Goal: Task Accomplishment & Management: Complete application form

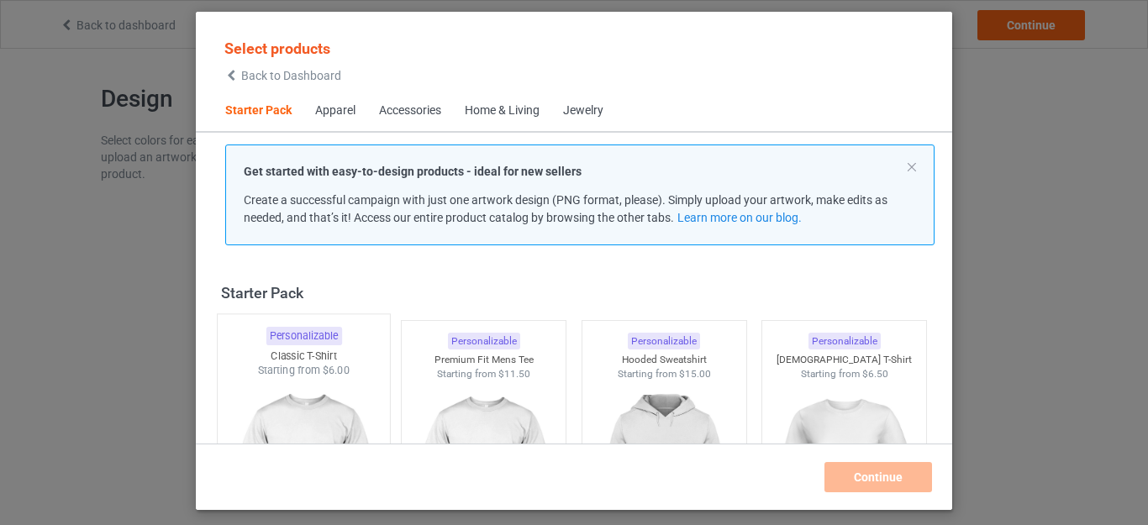
click at [297, 423] on img at bounding box center [303, 476] width 158 height 197
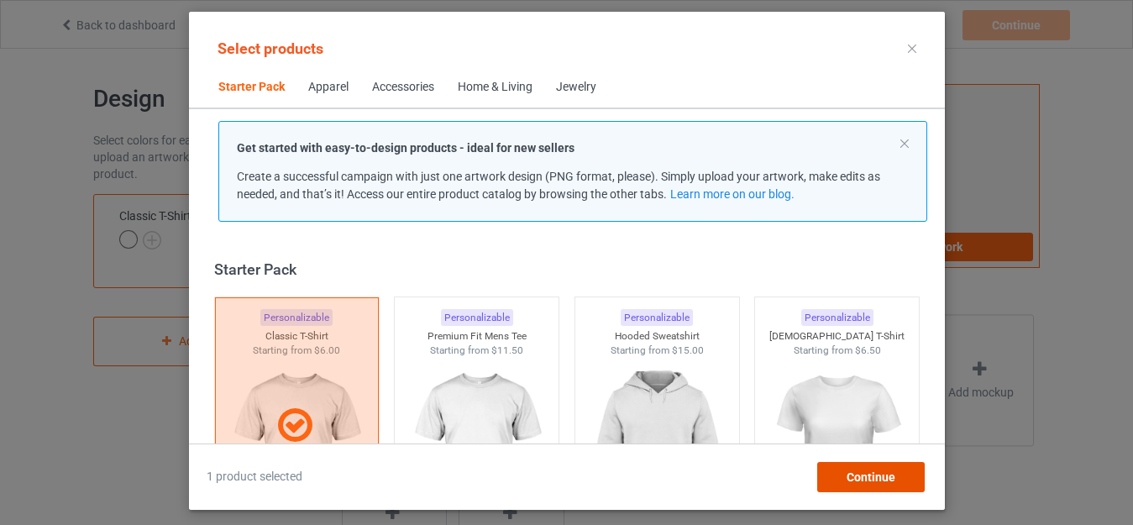
click at [885, 475] on span "Continue" at bounding box center [870, 476] width 49 height 13
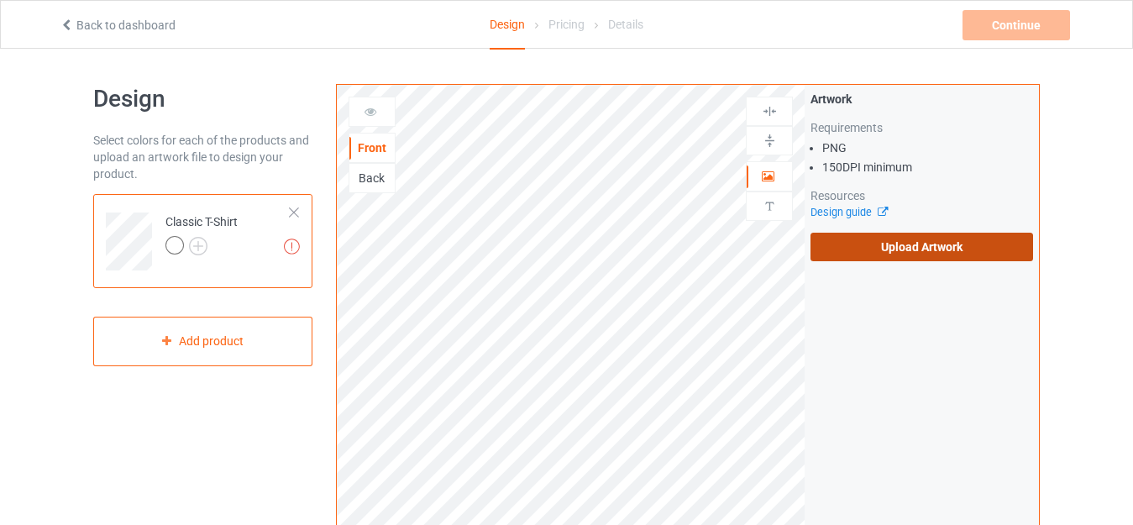
click at [902, 246] on label "Upload Artwork" at bounding box center [922, 247] width 223 height 29
click at [0, 0] on input "Upload Artwork" at bounding box center [0, 0] width 0 height 0
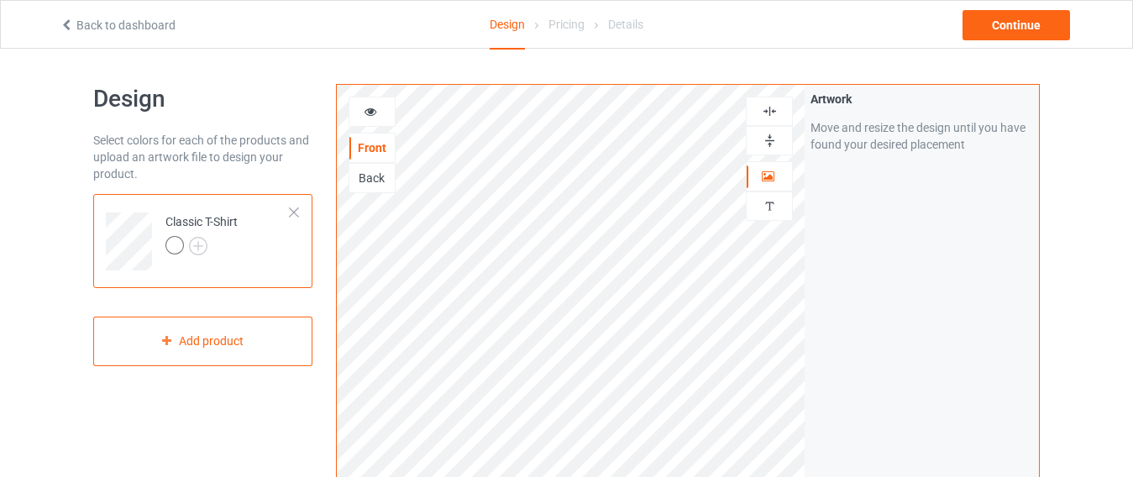
click at [863, 386] on div "Artwork Move and resize the design until you have found your desired placement" at bounding box center [922, 404] width 234 height 638
click at [198, 244] on img at bounding box center [198, 246] width 18 height 18
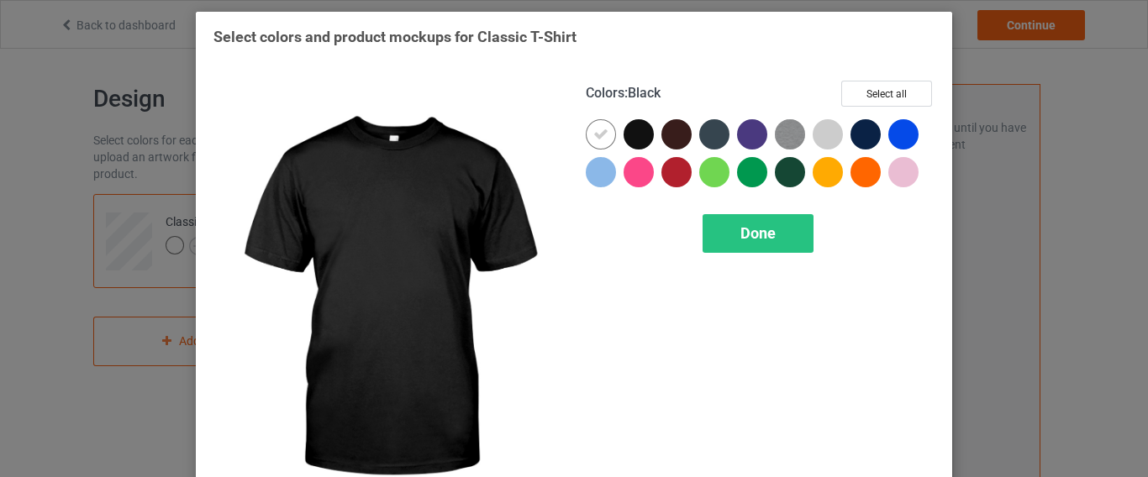
click at [628, 129] on div at bounding box center [638, 134] width 30 height 30
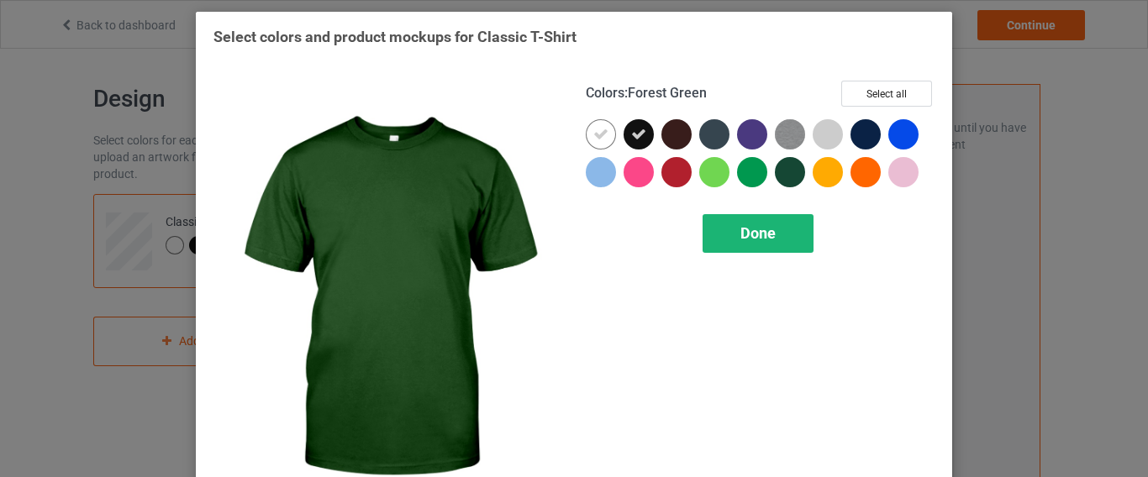
click at [741, 235] on span "Done" at bounding box center [757, 233] width 35 height 18
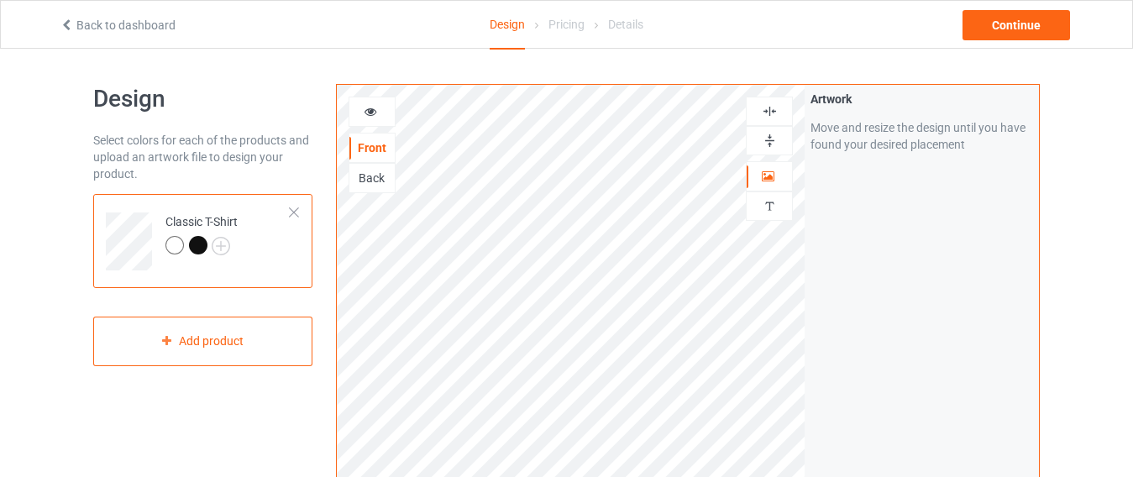
click at [172, 244] on div at bounding box center [175, 245] width 18 height 18
click at [201, 242] on div at bounding box center [198, 245] width 18 height 18
click at [213, 245] on img at bounding box center [221, 246] width 18 height 18
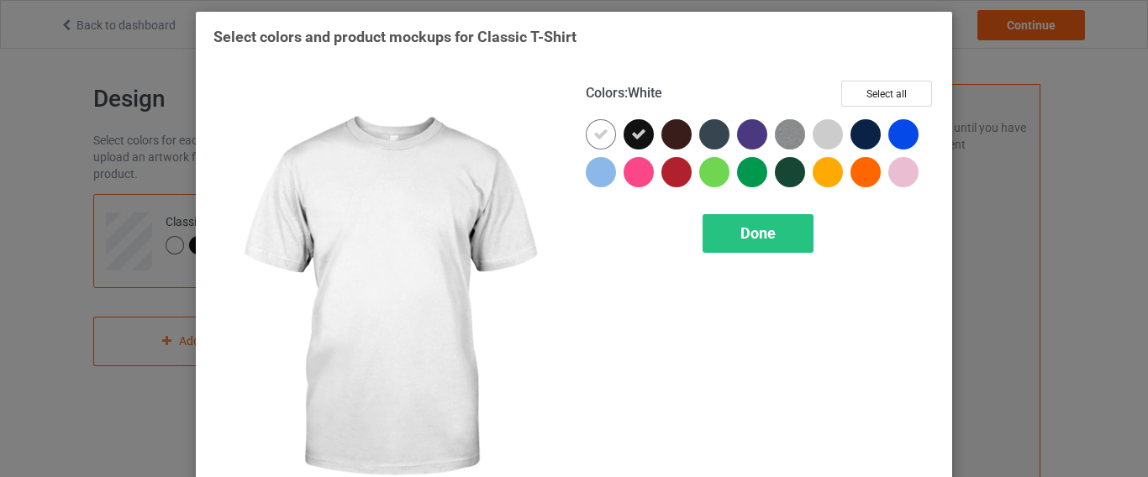
click at [586, 139] on div at bounding box center [601, 134] width 30 height 30
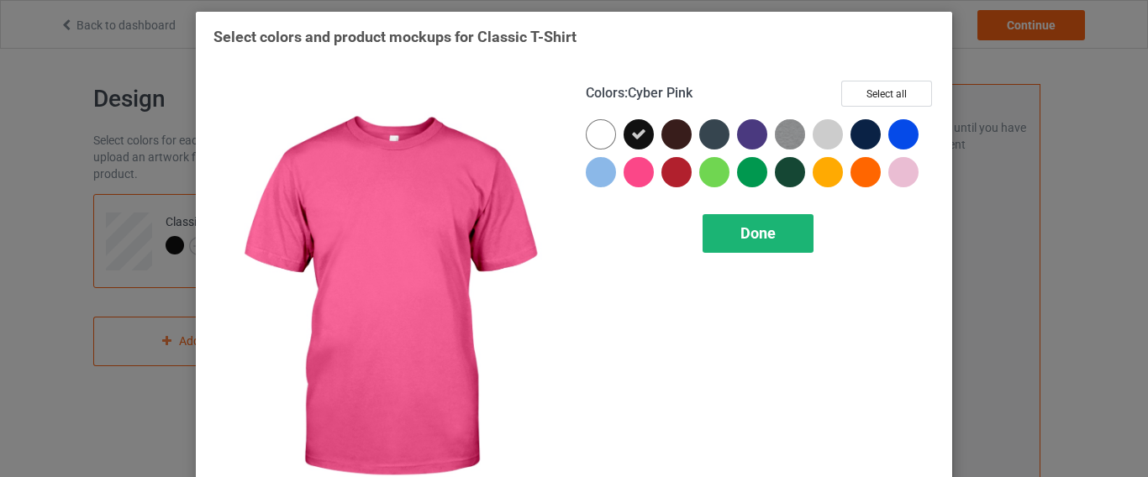
click at [755, 229] on span "Done" at bounding box center [757, 233] width 35 height 18
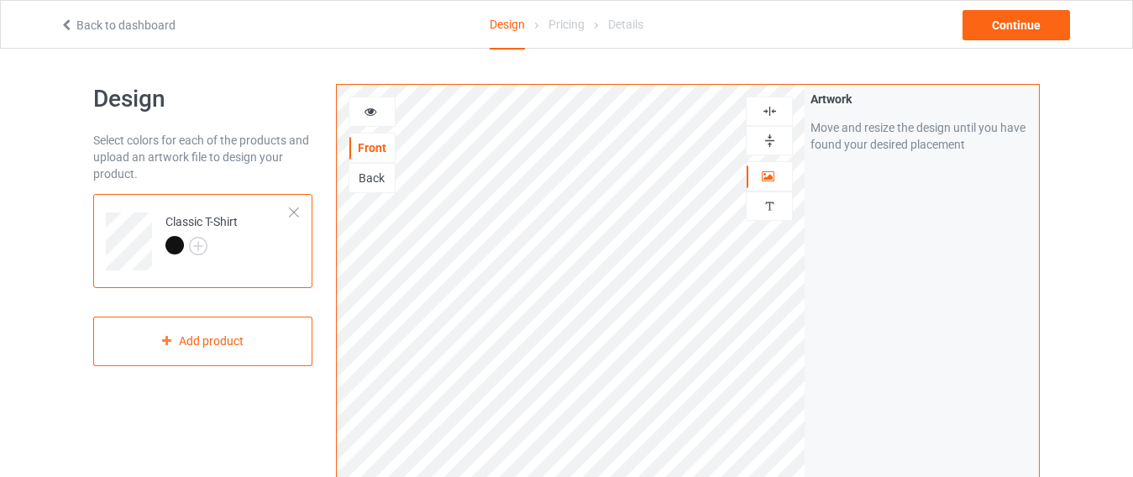
click at [820, 370] on div "Artwork Move and resize the design until you have found your desired placement" at bounding box center [922, 404] width 234 height 638
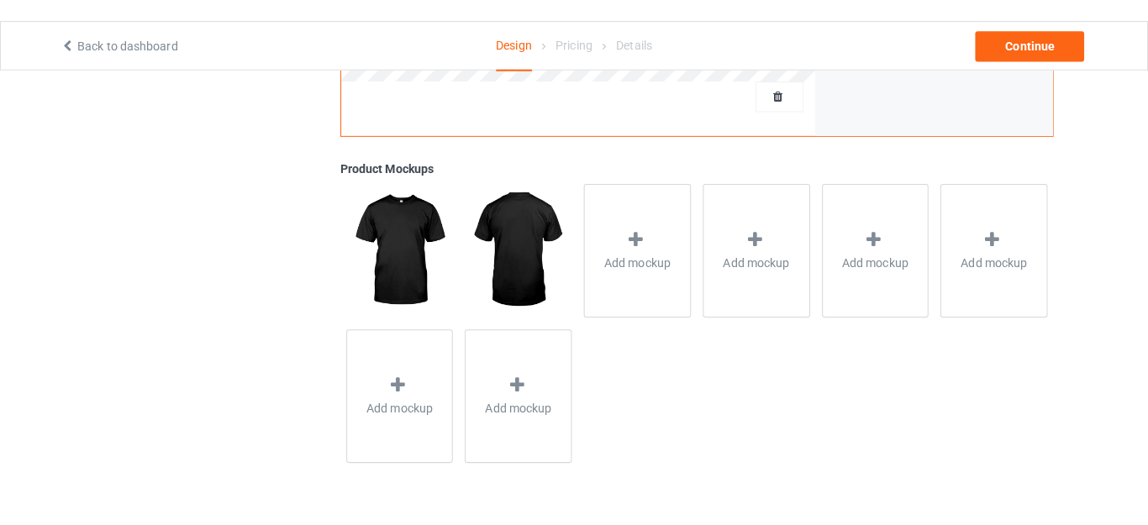
scroll to position [562, 0]
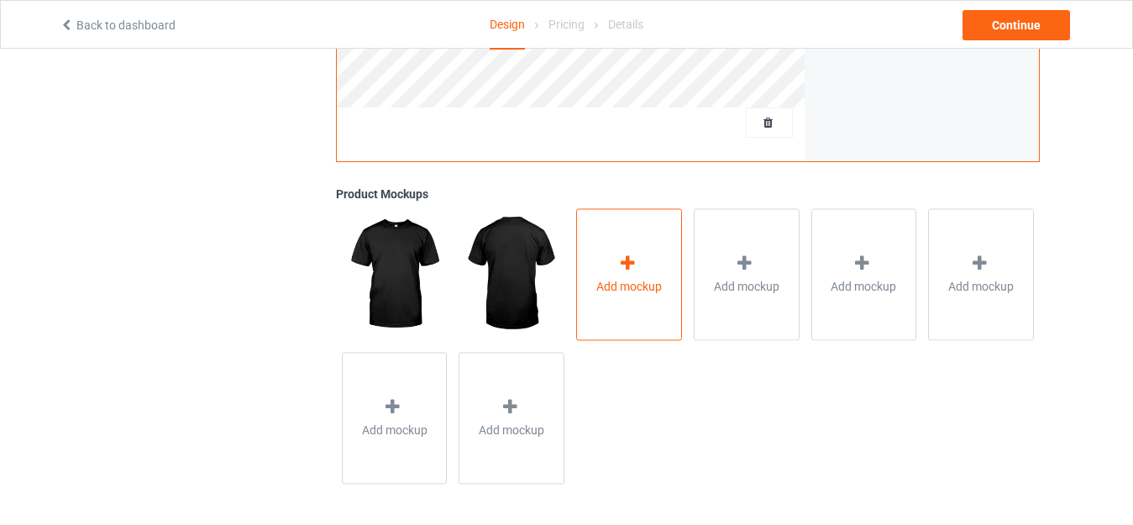
click at [609, 270] on div "Add mockup" at bounding box center [629, 274] width 106 height 132
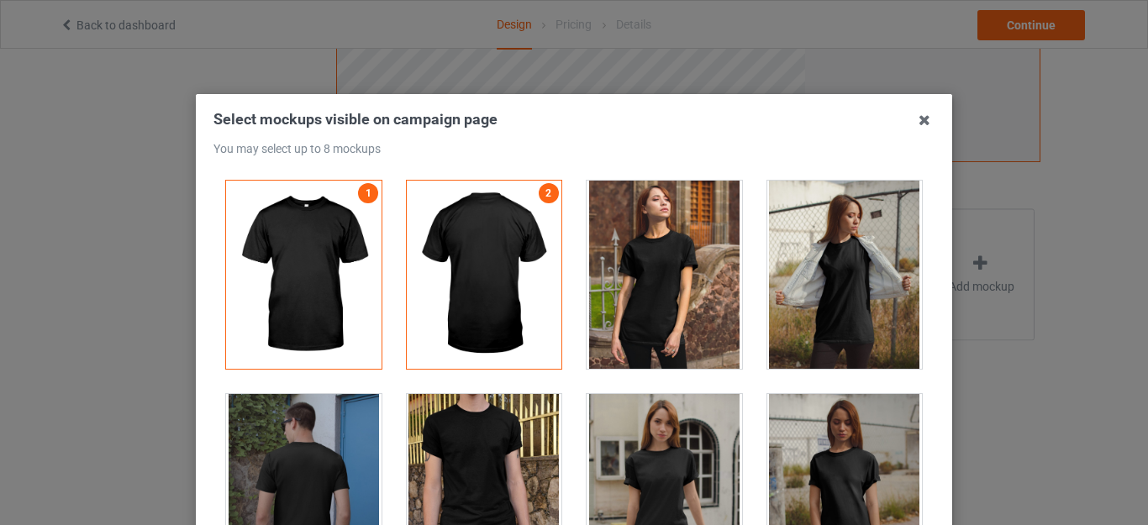
scroll to position [368, 0]
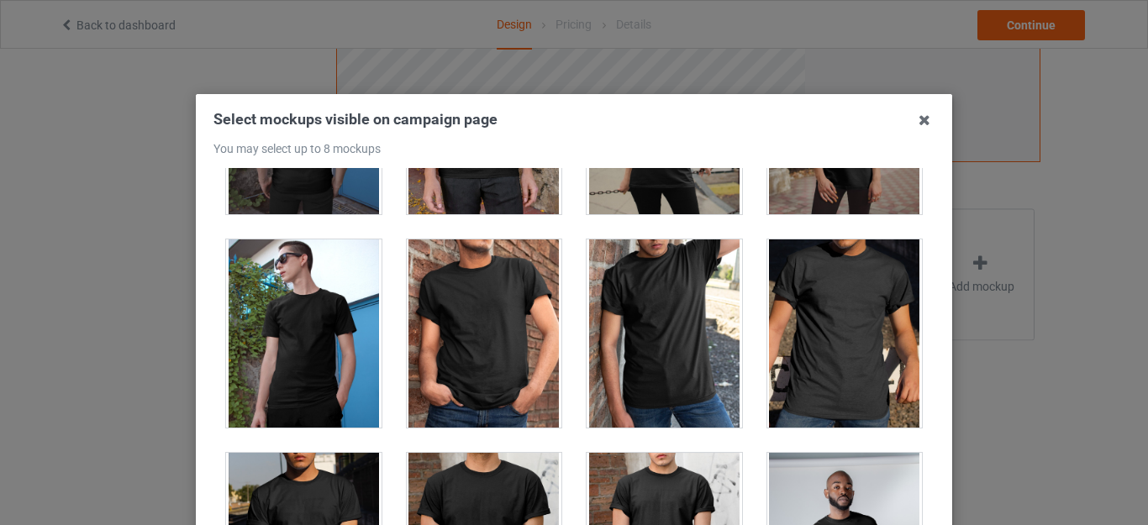
click at [459, 336] on div at bounding box center [484, 333] width 155 height 188
click at [675, 339] on div at bounding box center [663, 333] width 155 height 188
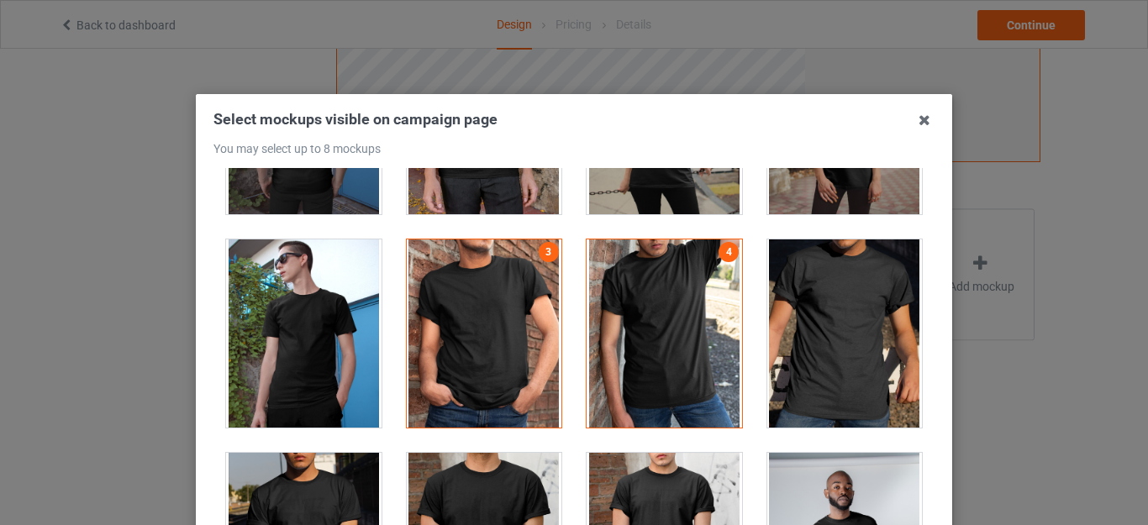
click at [827, 328] on div at bounding box center [844, 333] width 155 height 188
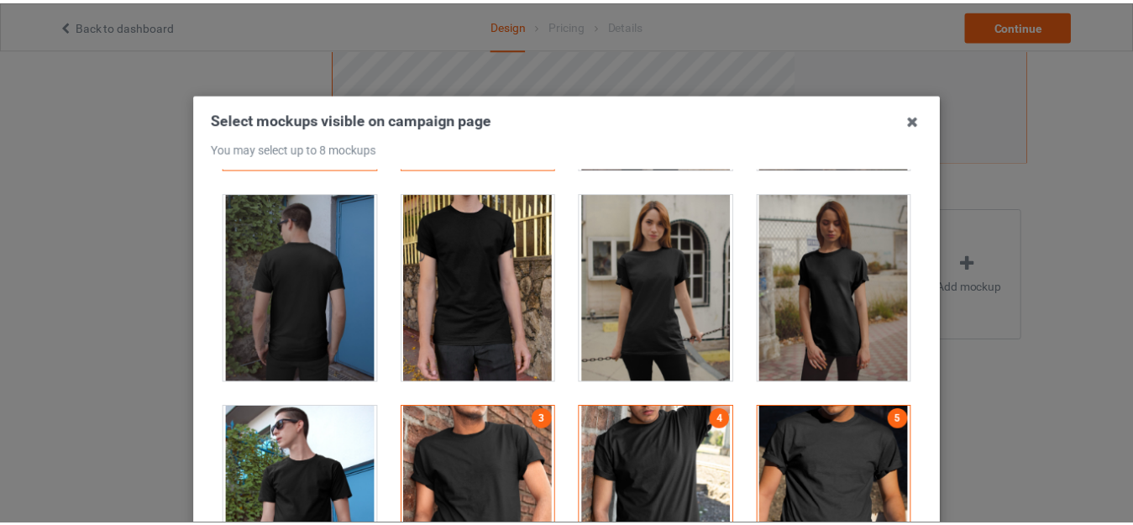
scroll to position [166, 0]
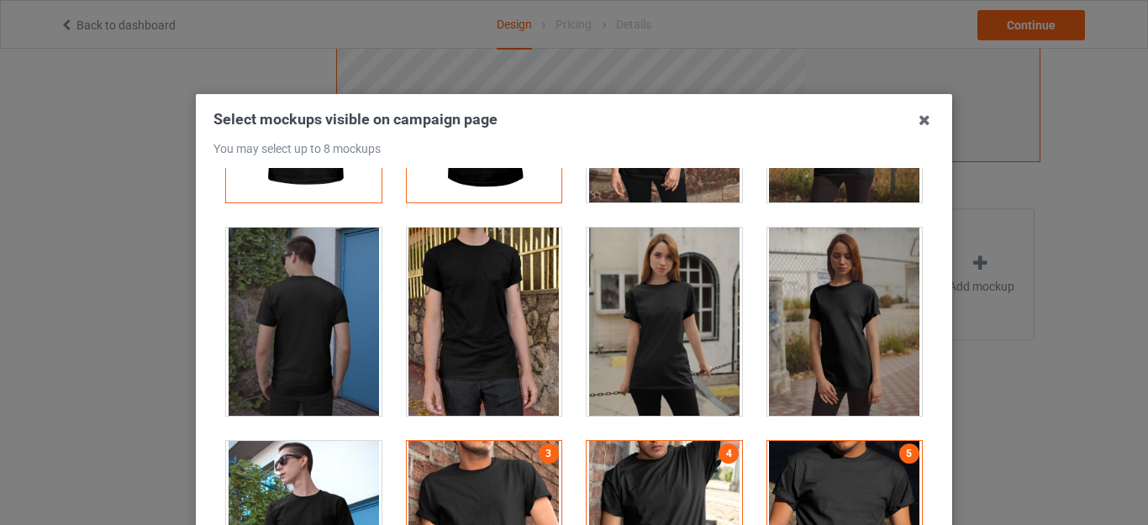
click at [328, 481] on div at bounding box center [303, 535] width 155 height 188
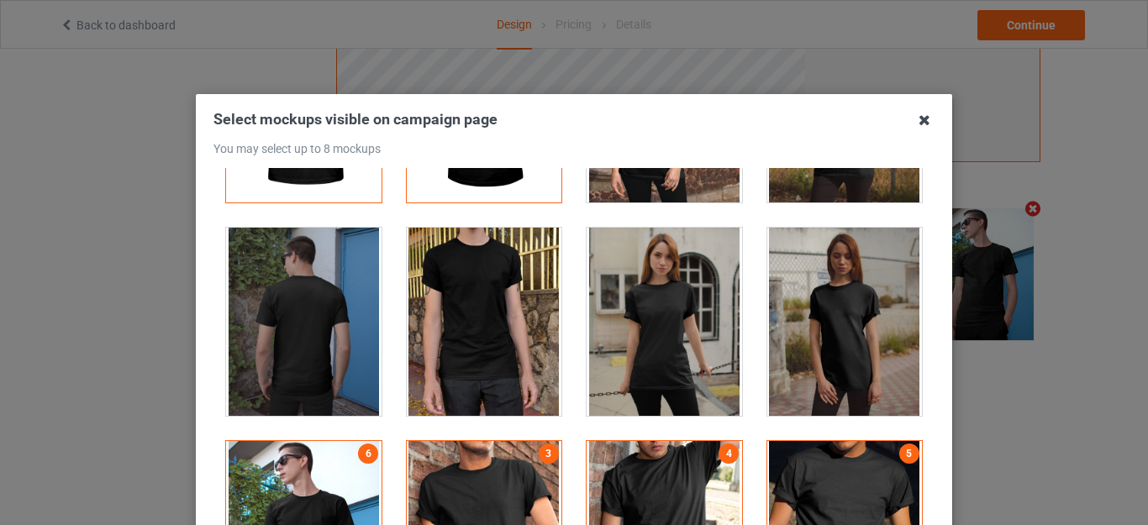
click at [917, 120] on icon at bounding box center [924, 120] width 27 height 27
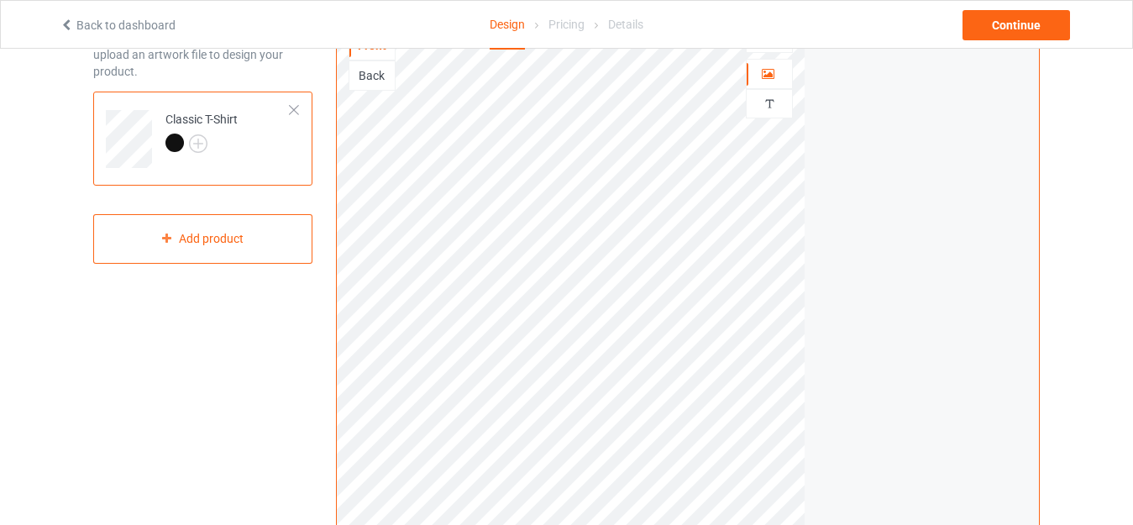
scroll to position [562, 0]
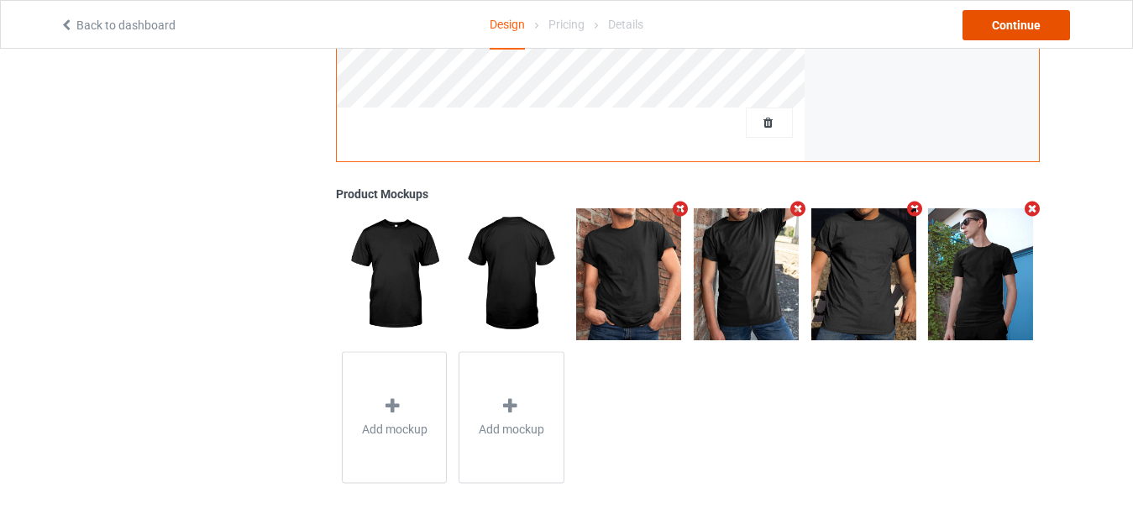
click at [1006, 29] on div "Continue" at bounding box center [1017, 25] width 108 height 30
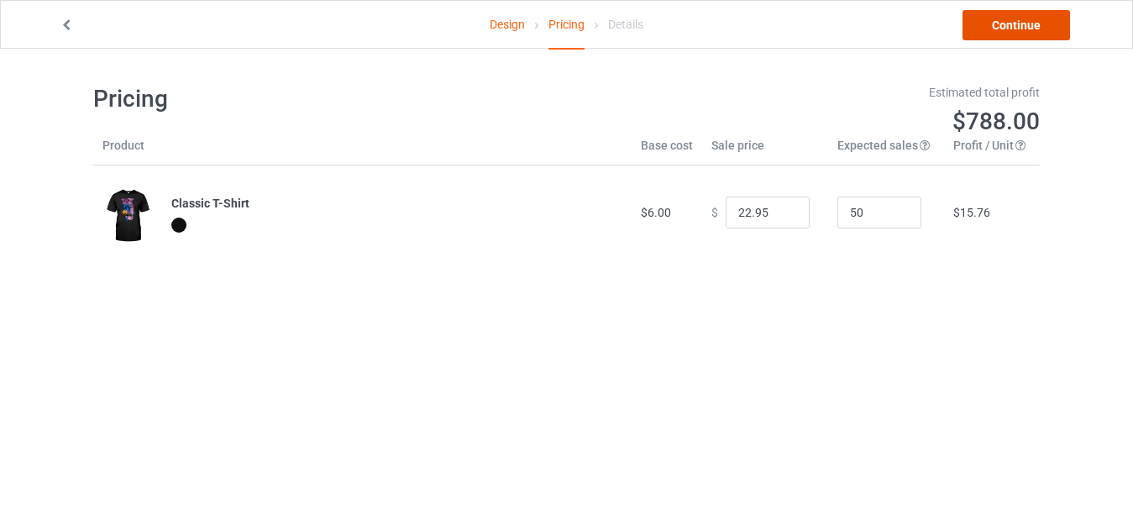
click at [975, 22] on link "Continue" at bounding box center [1017, 25] width 108 height 30
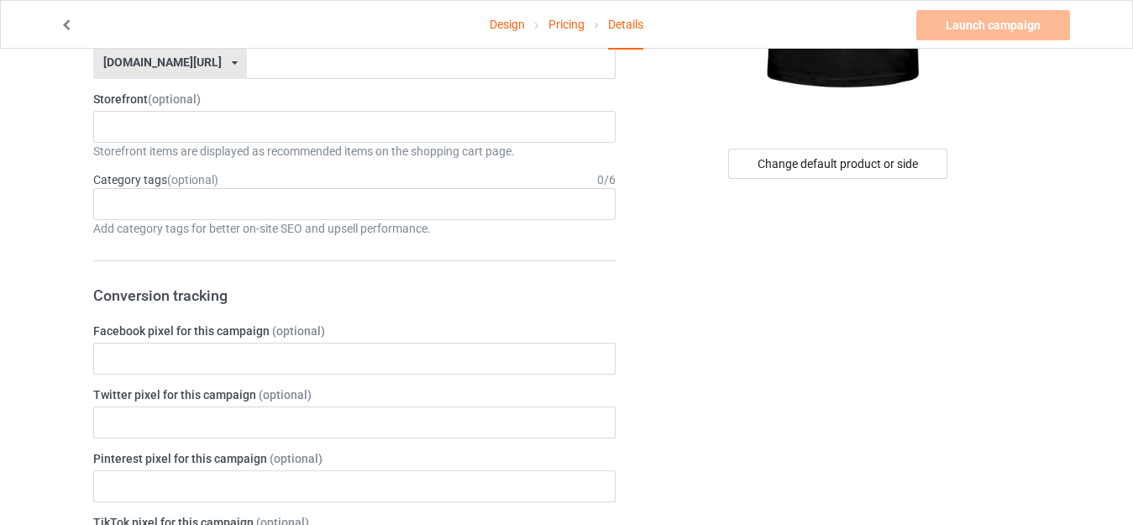
scroll to position [348, 0]
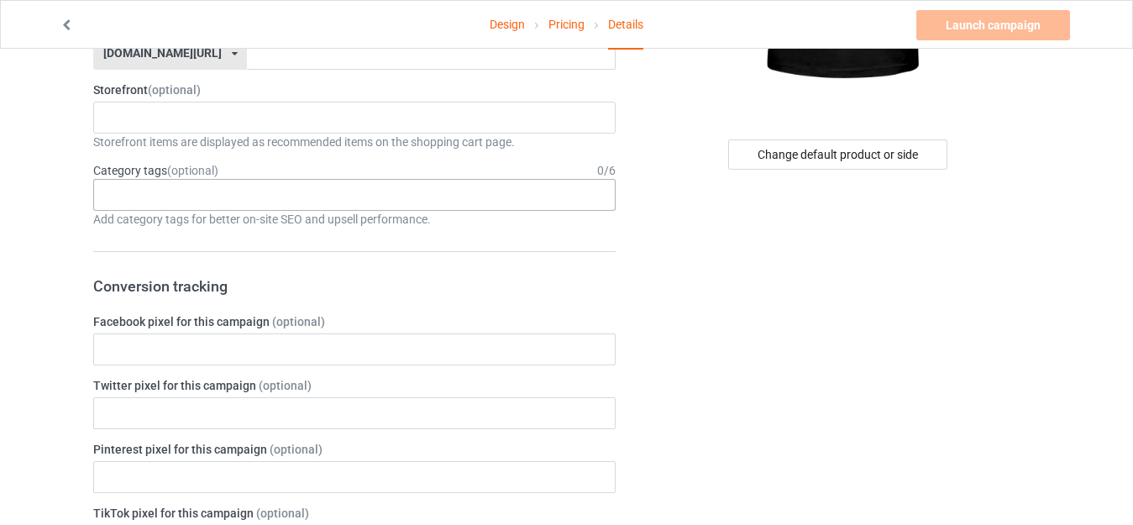
click at [480, 206] on div "No result found" at bounding box center [354, 195] width 523 height 32
type input "s"
click at [363, 192] on div "s No result found" at bounding box center [354, 195] width 523 height 32
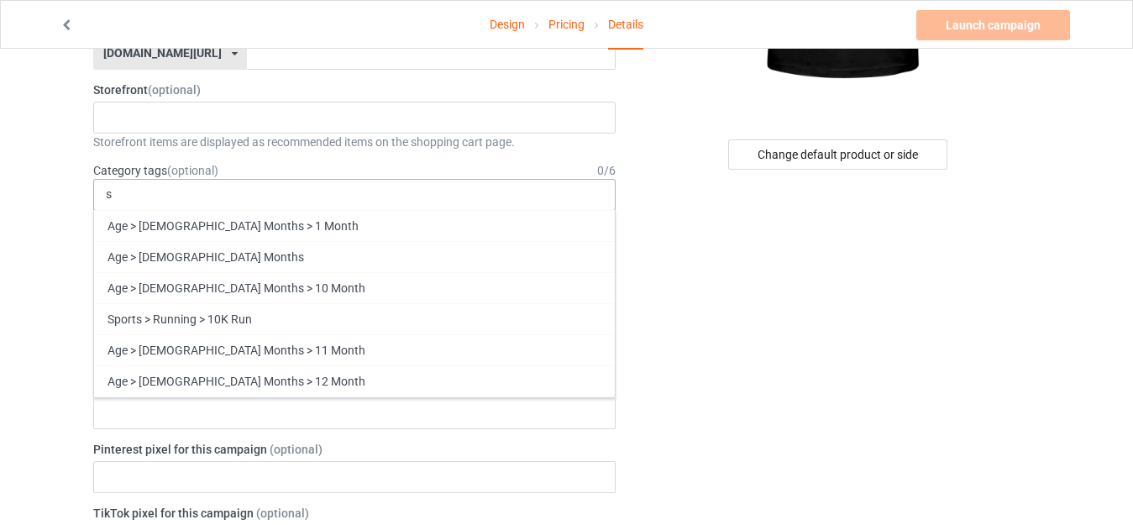
click at [363, 192] on div "s Age > [DEMOGRAPHIC_DATA] Months > 1 Month Age > [DEMOGRAPHIC_DATA] Months Age…" at bounding box center [354, 195] width 523 height 32
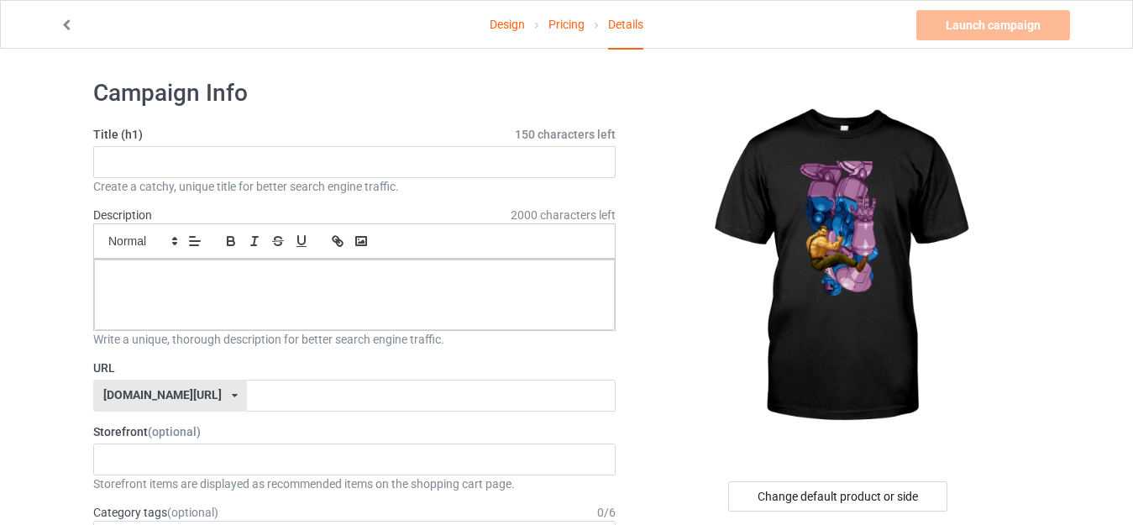
scroll to position [0, 0]
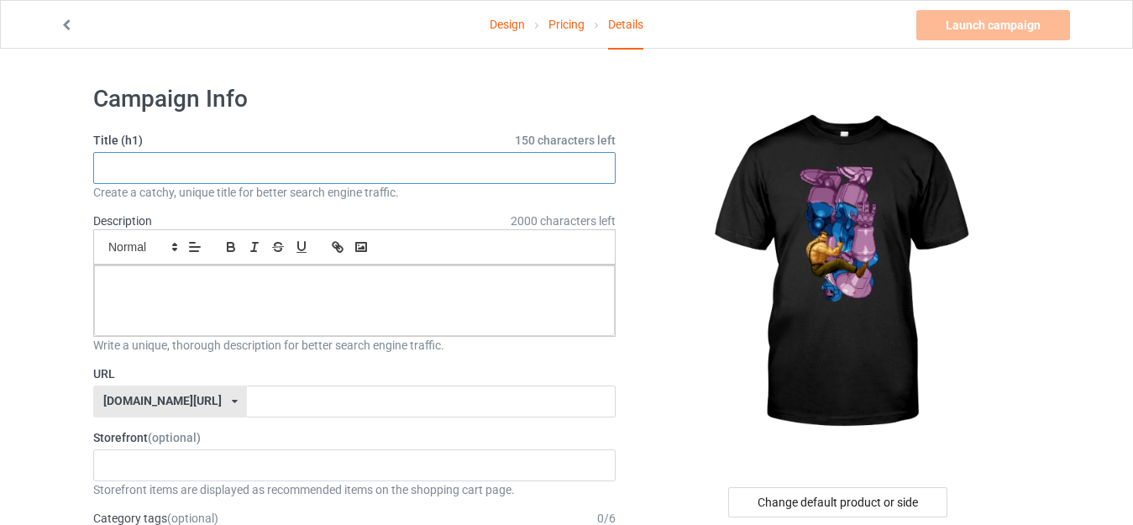
click at [260, 166] on input "text" at bounding box center [354, 168] width 523 height 32
paste input "Retro Pixel Art Fighting Game T-Shirt"
type input "Retro Pixel Art Fighting Game T-Shirt"
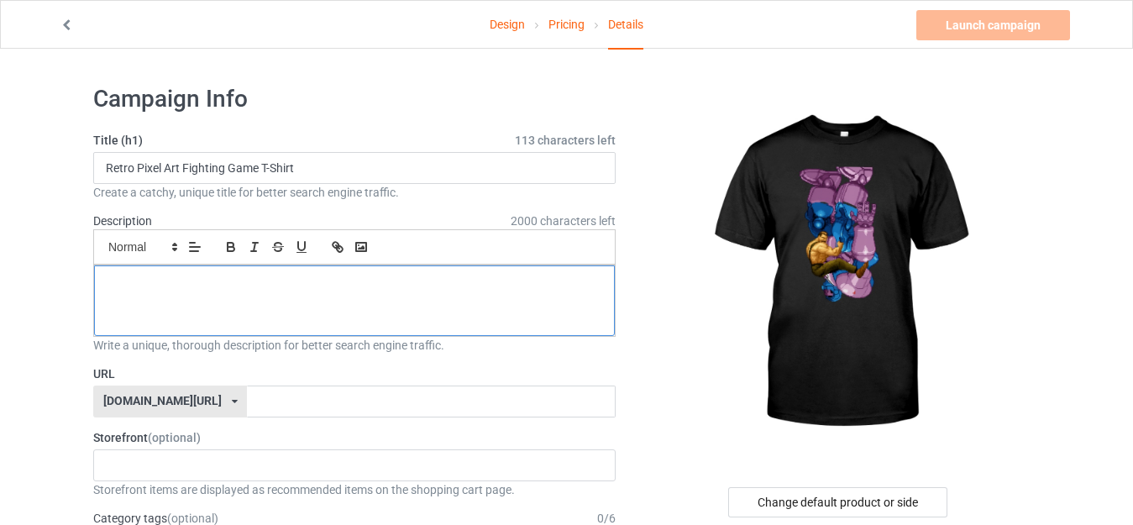
click at [285, 316] on div at bounding box center [354, 300] width 521 height 71
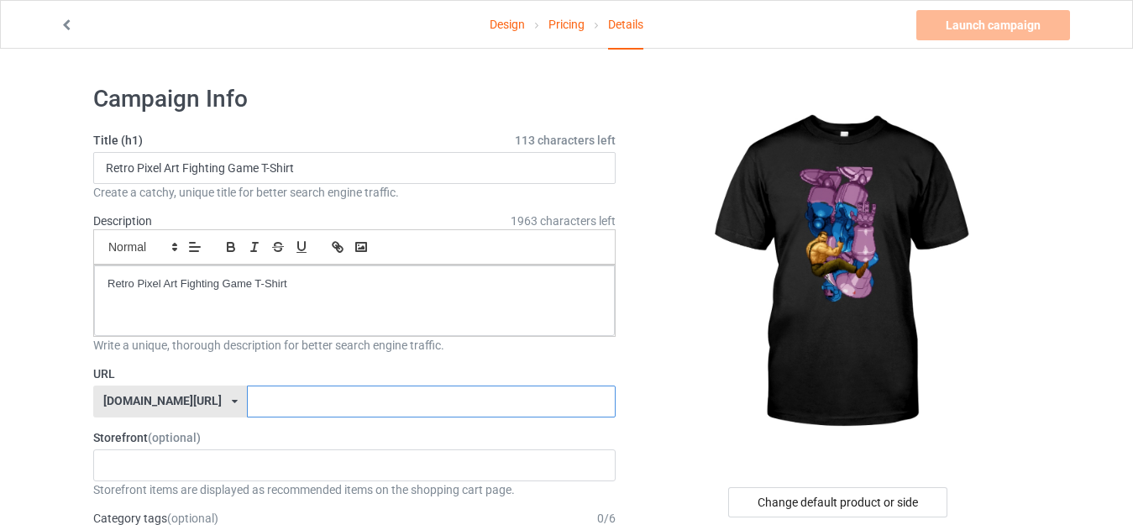
click at [247, 398] on input "text" at bounding box center [431, 402] width 368 height 32
paste input "Retro Pixel Art Fighting Game T-Shirt"
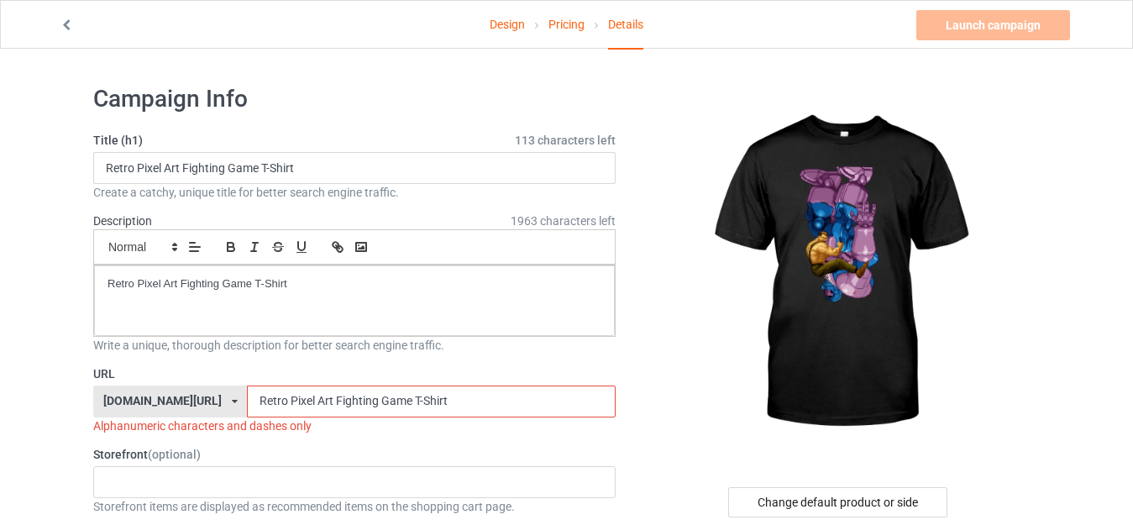
drag, startPoint x: 364, startPoint y: 398, endPoint x: 491, endPoint y: 422, distance: 129.8
click at [491, 422] on div "URL [DOMAIN_NAME][URL] [DOMAIN_NAME][URL] 587d0d41cee36fd012c64a69 Retro Pixel …" at bounding box center [354, 399] width 523 height 69
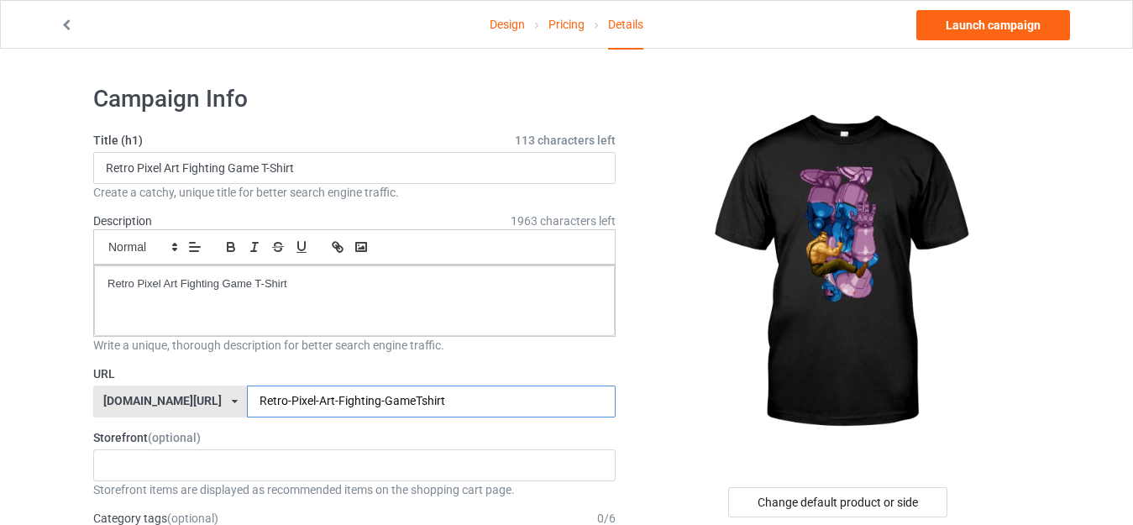
click at [369, 403] on input "Retro-Pixel-Art-Fighting-GameTshirt" at bounding box center [431, 402] width 368 height 32
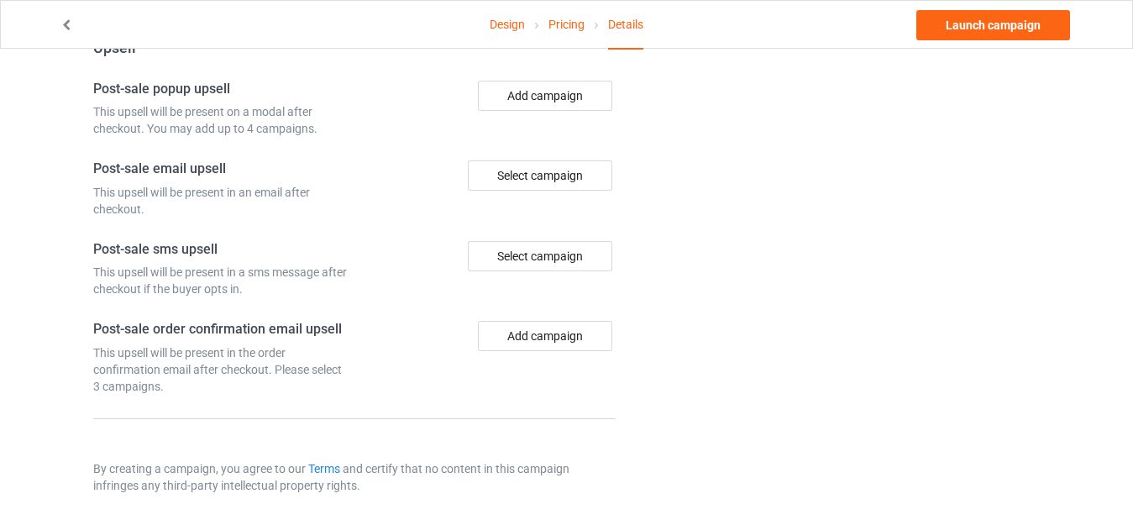
scroll to position [1264, 0]
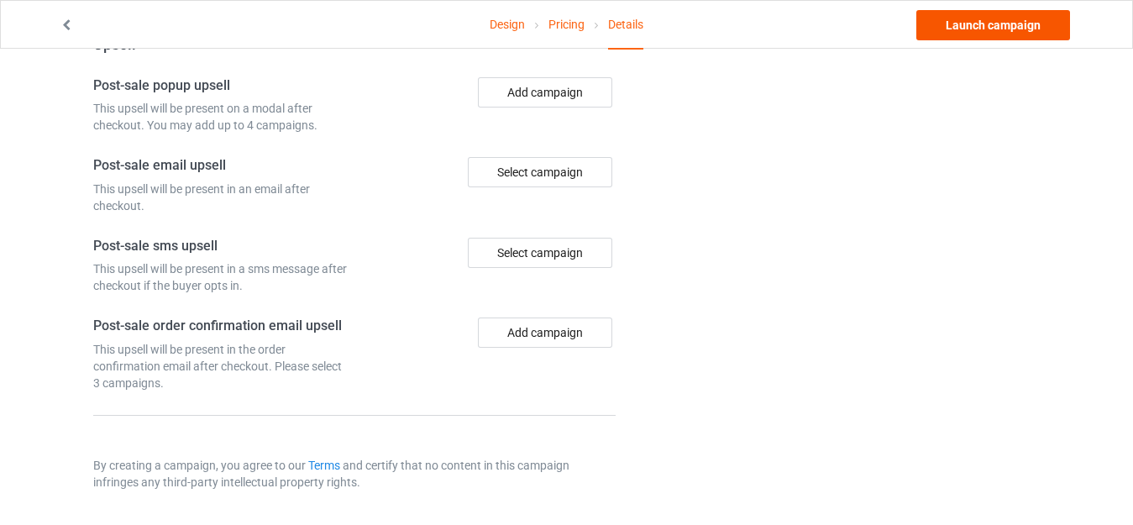
type input "Retro-Pixel-Art-Fighting-Game-Tshirt"
click at [957, 36] on link "Launch campaign" at bounding box center [994, 25] width 154 height 30
